Goal: Task Accomplishment & Management: Manage account settings

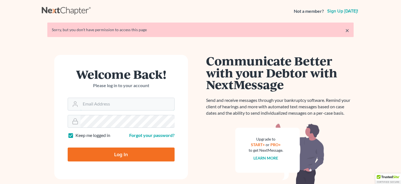
type input "brian.cavanaughlaw@gmail.com"
click at [129, 153] on input "Log In" at bounding box center [121, 155] width 107 height 14
type input "Thinking..."
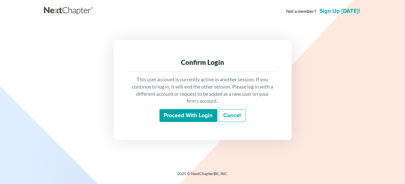
click at [191, 114] on input "Proceed with login" at bounding box center [189, 115] width 58 height 13
